Goal: Transaction & Acquisition: Purchase product/service

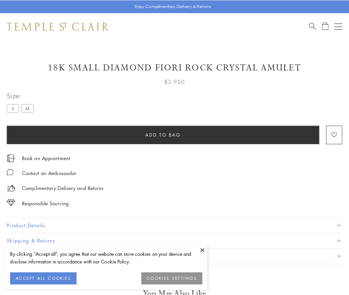
scroll to position [23, 0]
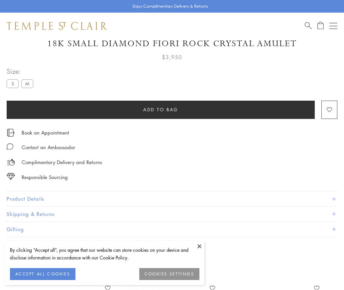
click at [160, 109] on span "Add to bag" at bounding box center [160, 109] width 35 height 7
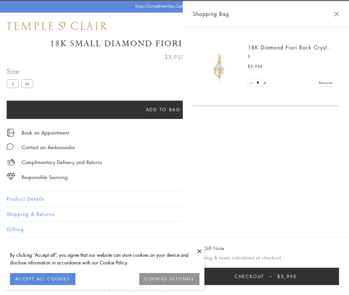
click at [267, 276] on button "Checkout $3,950" at bounding box center [266, 276] width 146 height 17
